Goal: Information Seeking & Learning: Learn about a topic

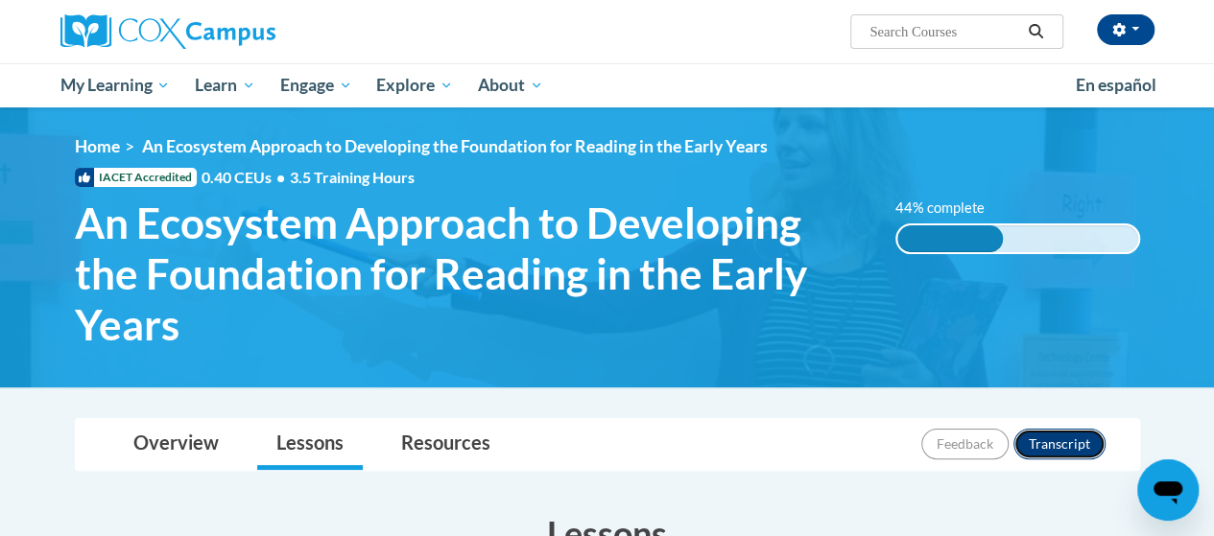
click at [1059, 443] on button "Transcript" at bounding box center [1059, 444] width 92 height 31
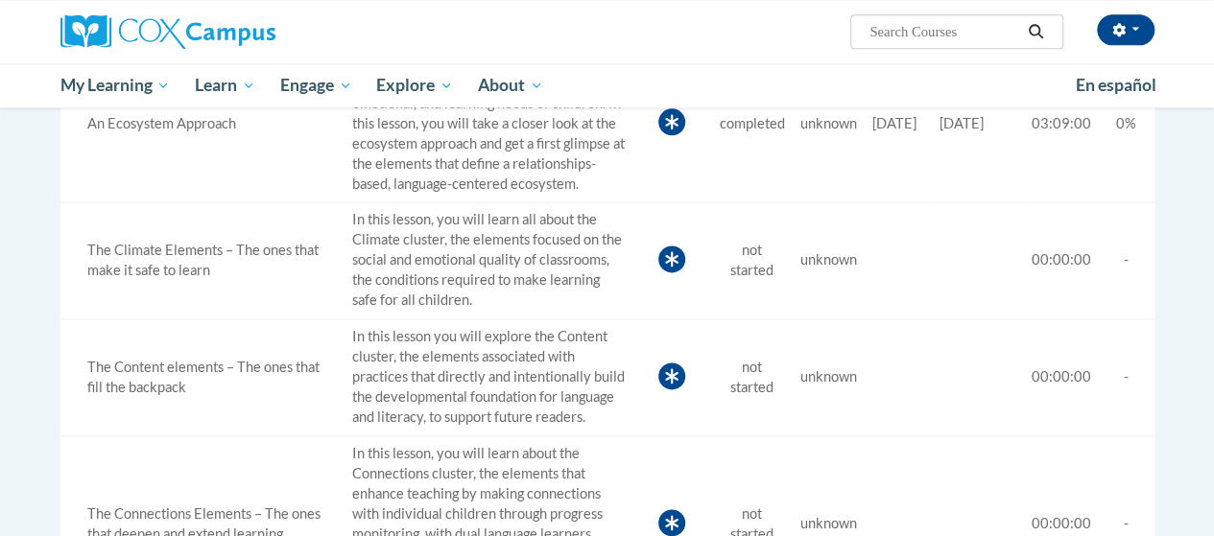
scroll to position [1132, 0]
click at [530, 307] on td "In this lesson, you will learn all about the Climate cluster, the elements focu…" at bounding box center [488, 260] width 288 height 117
click at [219, 280] on div "The Climate Elements – The ones that make it safe to learn" at bounding box center [202, 260] width 269 height 40
click at [712, 296] on td "Status not started" at bounding box center [752, 260] width 81 height 117
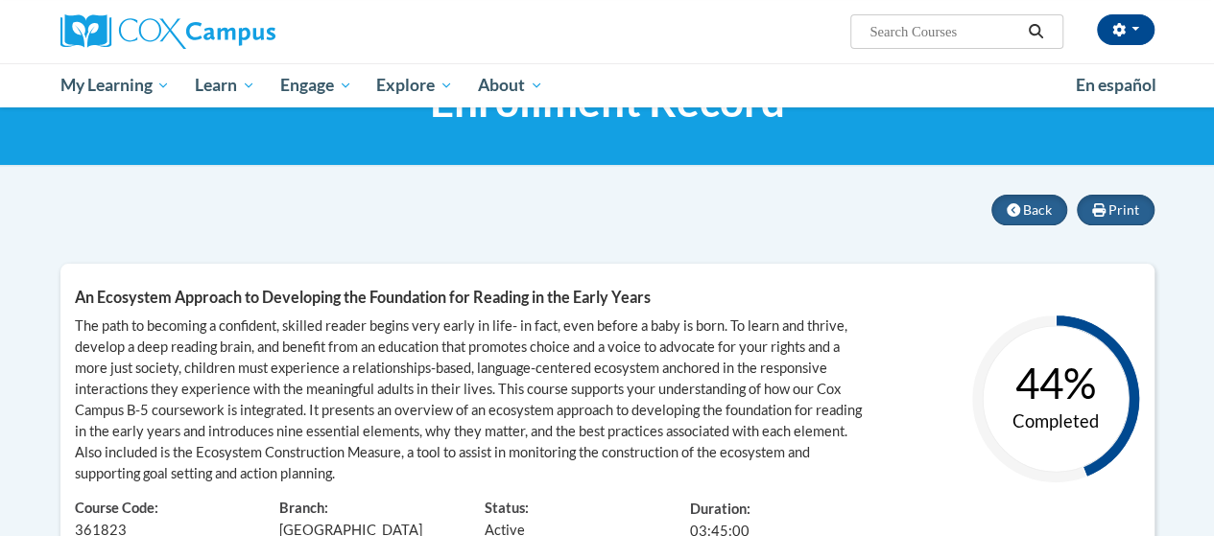
scroll to position [90, 0]
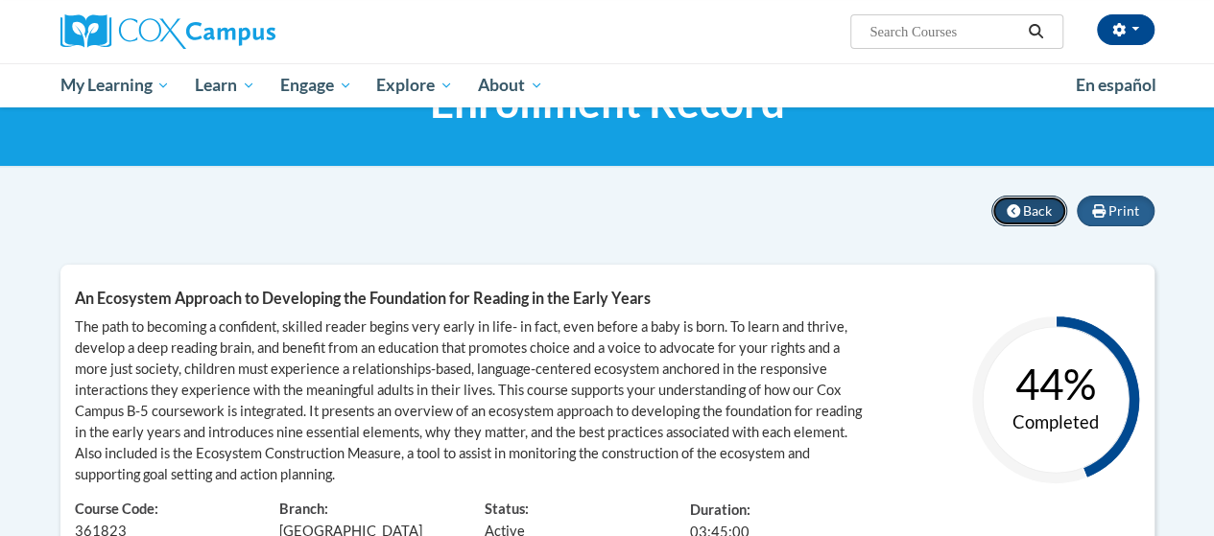
click at [1033, 221] on button "Back" at bounding box center [1029, 211] width 76 height 31
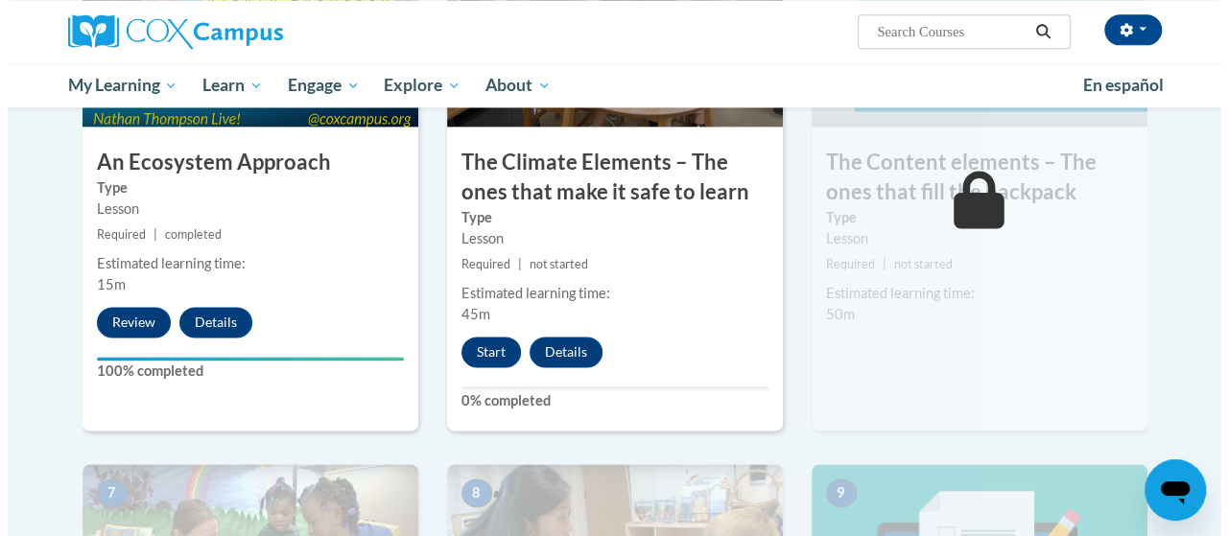
scroll to position [1203, 0]
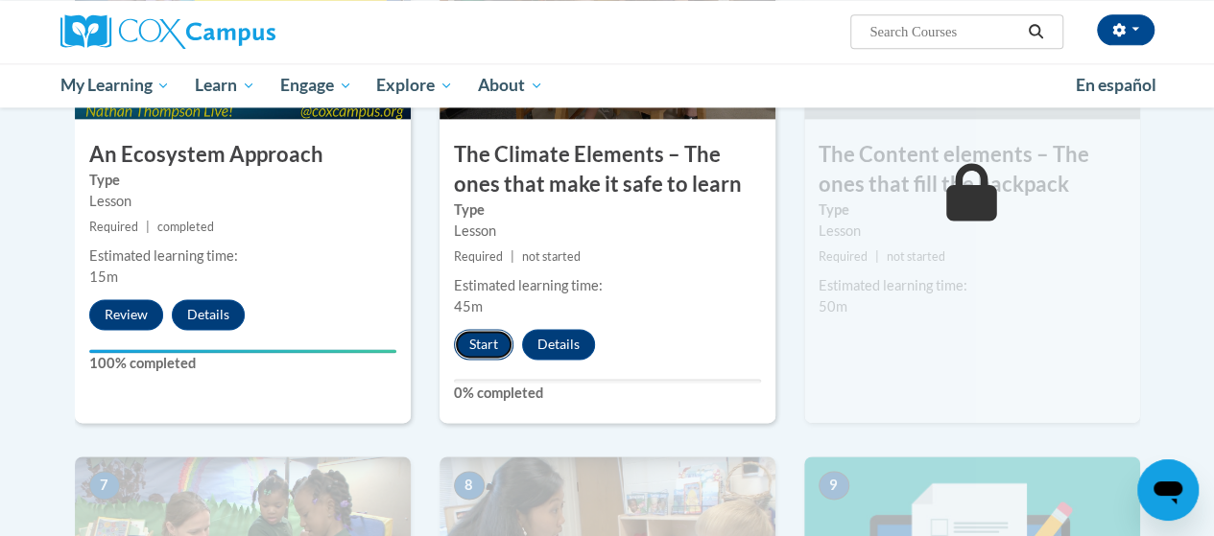
click at [488, 345] on button "Start" at bounding box center [483, 344] width 59 height 31
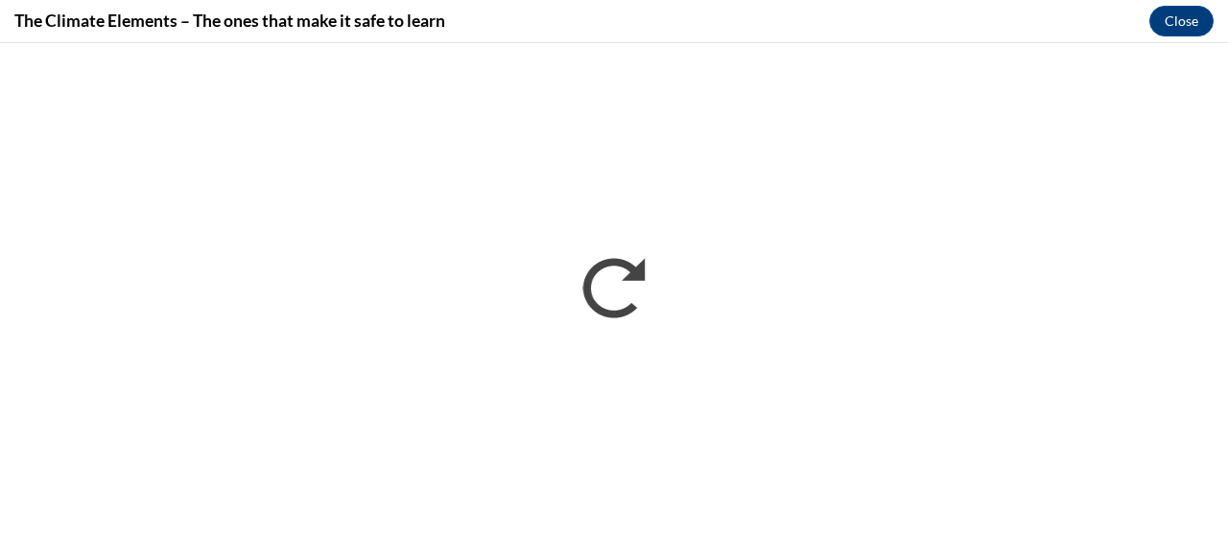
scroll to position [0, 0]
